Goal: Transaction & Acquisition: Purchase product/service

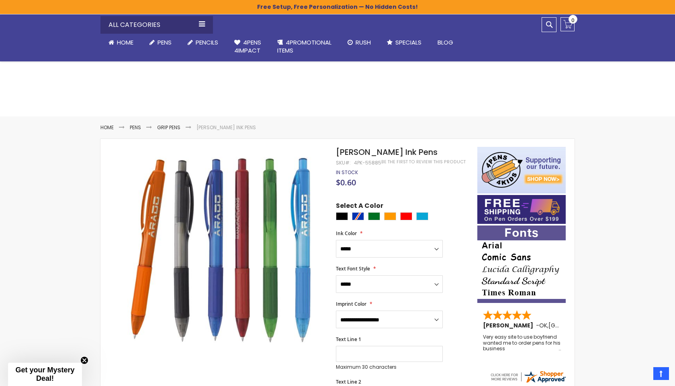
select select "****"
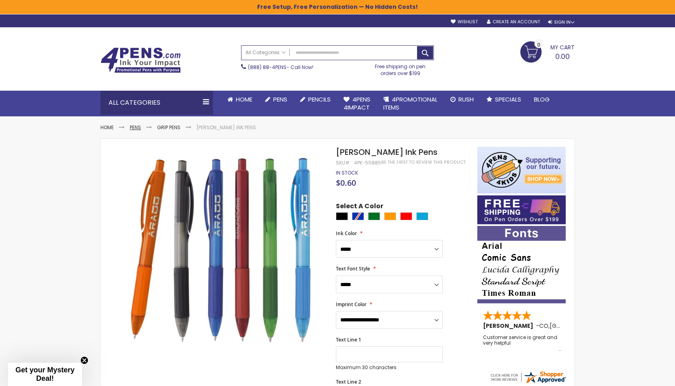
click at [138, 129] on link "Pens" at bounding box center [135, 127] width 11 height 7
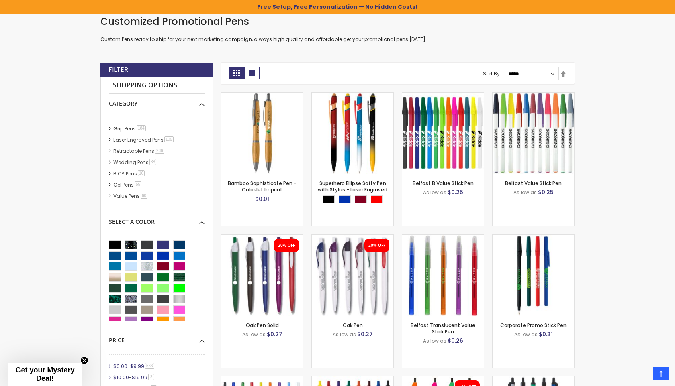
scroll to position [24, 0]
click at [126, 183] on link "Gel Pens 55 item" at bounding box center [127, 183] width 33 height 7
